Goal: Book appointment/travel/reservation

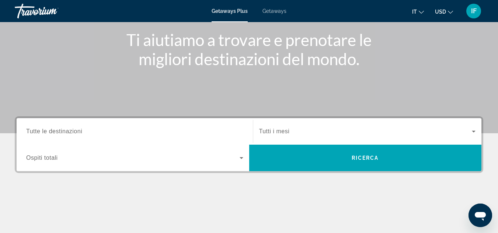
scroll to position [88, 0]
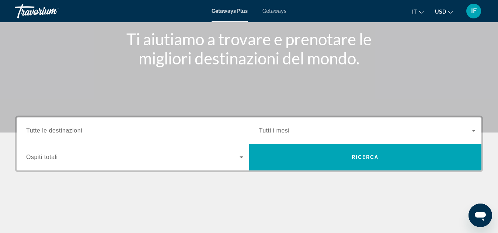
click at [51, 131] on span "Tutte le destinazioni" at bounding box center [54, 130] width 56 height 6
click at [51, 131] on input "Destination Tutte le destinazioni" at bounding box center [134, 131] width 217 height 9
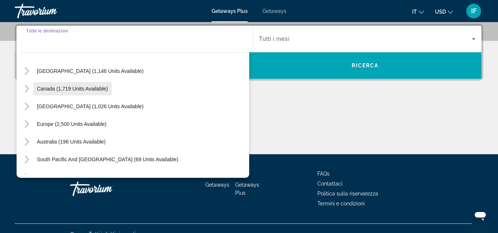
scroll to position [38, 0]
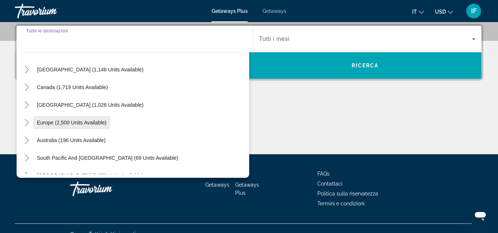
click at [63, 122] on span "Europe (2,500 units available)" at bounding box center [72, 123] width 70 height 6
type input "**********"
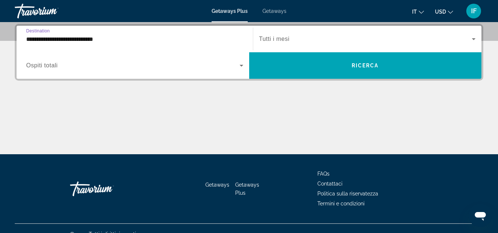
click at [46, 64] on span "Ospiti totali" at bounding box center [42, 65] width 32 height 6
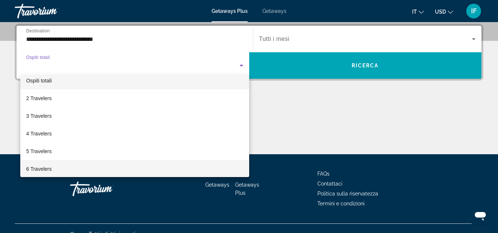
scroll to position [0, 0]
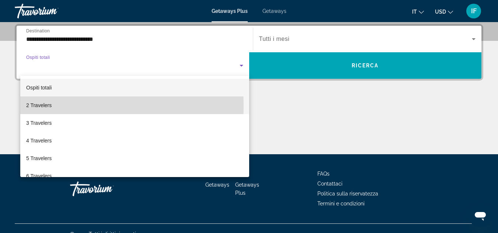
click at [34, 106] on span "2 Travelers" at bounding box center [38, 105] width 25 height 9
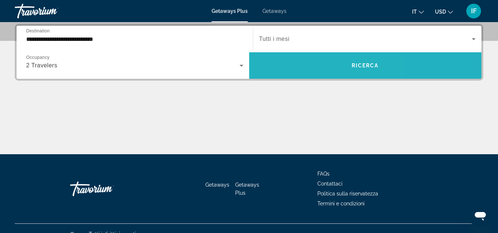
click at [302, 63] on span "Search widget" at bounding box center [365, 66] width 232 height 18
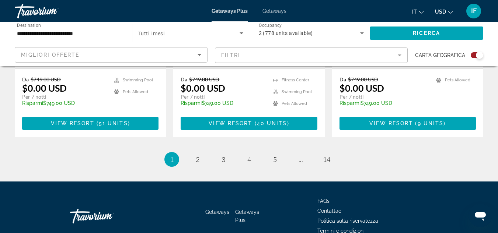
scroll to position [1220, 0]
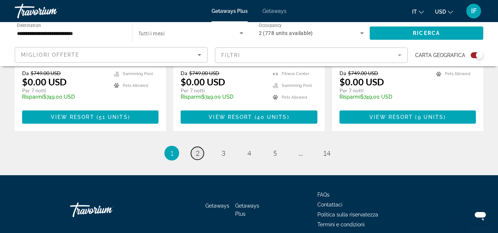
click at [193, 147] on link "page 2" at bounding box center [197, 153] width 13 height 13
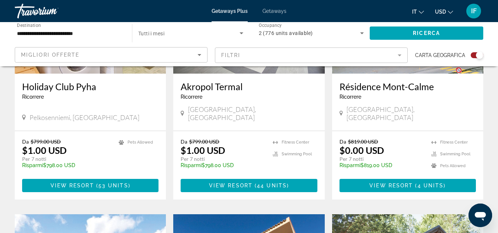
scroll to position [624, 0]
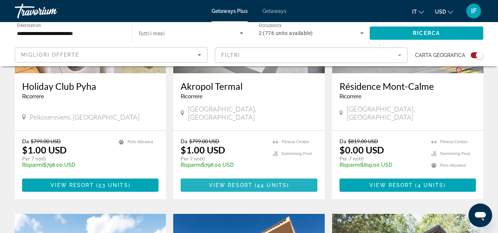
click at [238, 182] on span "View Resort" at bounding box center [230, 185] width 43 height 6
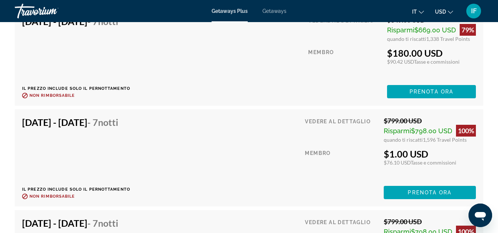
scroll to position [1749, 0]
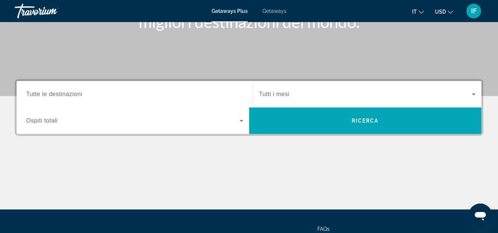
scroll to position [144, 0]
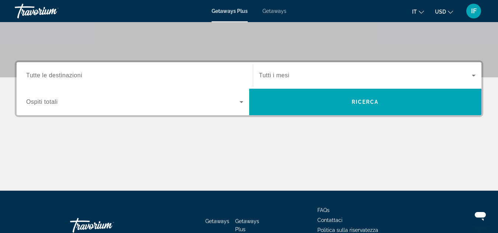
click at [45, 77] on span "Tutte le destinazioni" at bounding box center [54, 75] width 56 height 6
click at [45, 77] on input "Destination Tutte le destinazioni" at bounding box center [134, 75] width 217 height 9
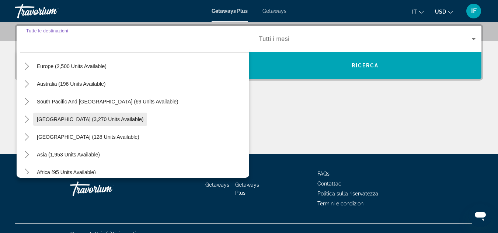
scroll to position [119, 0]
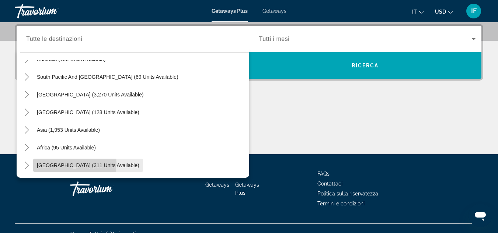
click at [68, 163] on span "[GEOGRAPHIC_DATA] (311 units available)" at bounding box center [88, 165] width 102 height 6
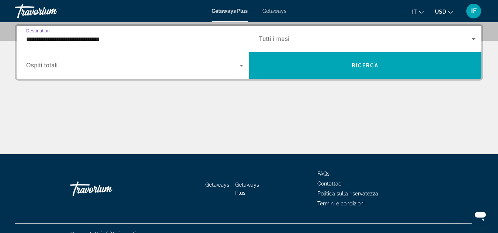
click at [80, 41] on input "**********" at bounding box center [134, 39] width 217 height 9
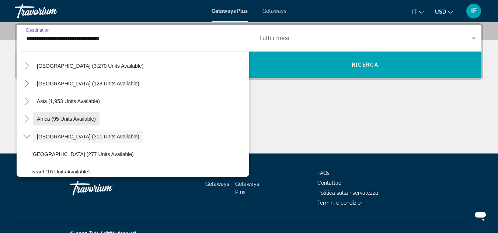
scroll to position [143, 0]
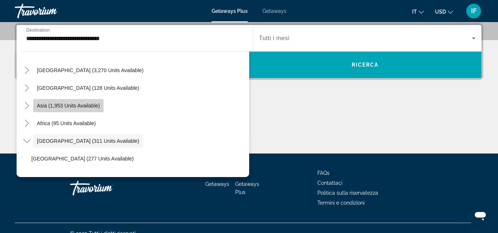
click at [68, 105] on span "Asia (1,953 units available)" at bounding box center [68, 106] width 63 height 6
type input "**********"
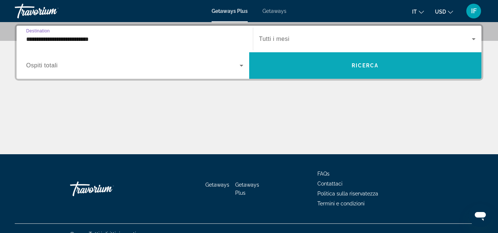
click at [300, 65] on span "Search widget" at bounding box center [365, 66] width 232 height 18
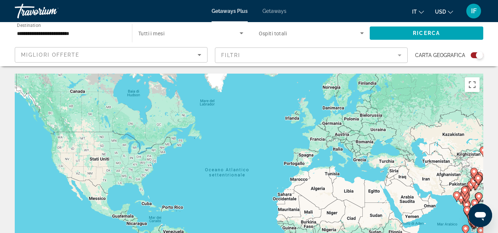
click at [95, 36] on input "**********" at bounding box center [69, 33] width 105 height 9
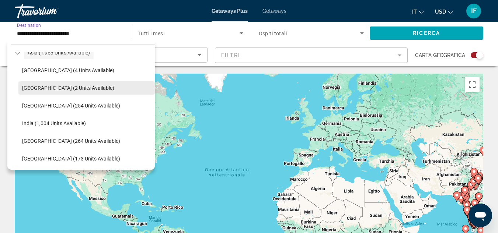
scroll to position [193, 0]
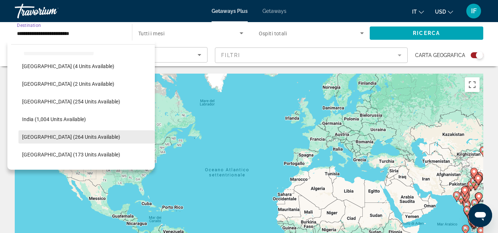
click at [71, 135] on span "Indonesia (264 units available)" at bounding box center [71, 137] width 98 height 6
type input "**********"
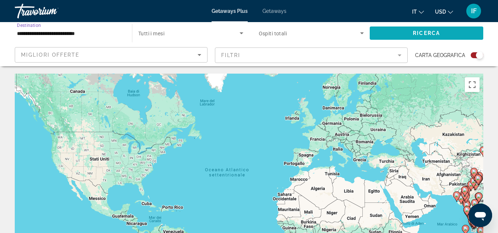
click at [391, 35] on span "Search widget" at bounding box center [426, 33] width 113 height 18
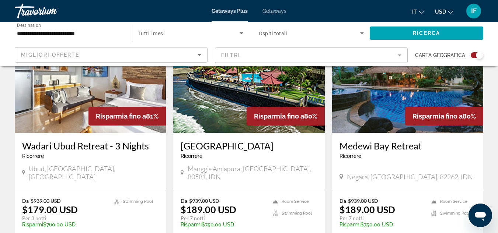
scroll to position [577, 0]
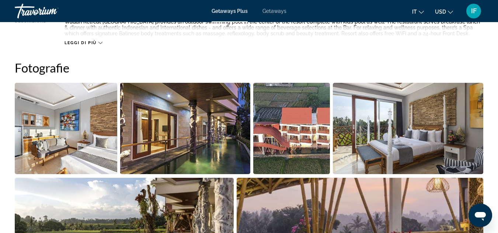
scroll to position [441, 0]
